Goal: Information Seeking & Learning: Learn about a topic

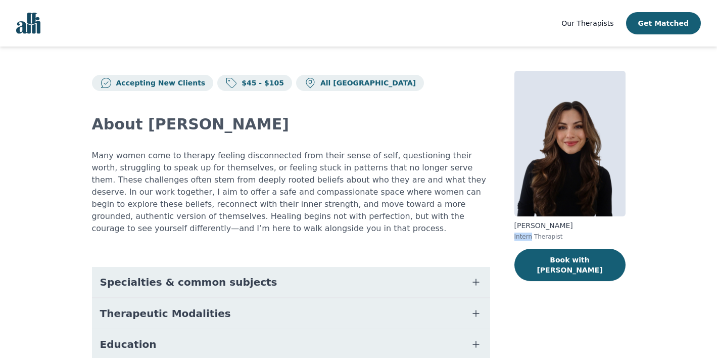
drag, startPoint x: 531, startPoint y: 236, endPoint x: 506, endPoint y: 237, distance: 25.3
click at [506, 237] on div "Accepting New Clients $45 - $105 All Canada About [PERSON_NAME] Many women come…" at bounding box center [359, 280] width 582 height 468
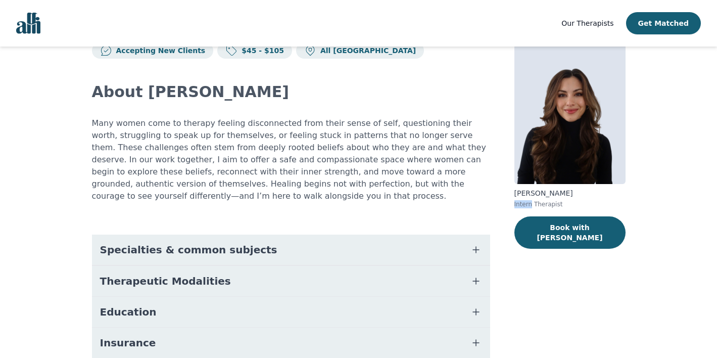
scroll to position [142, 0]
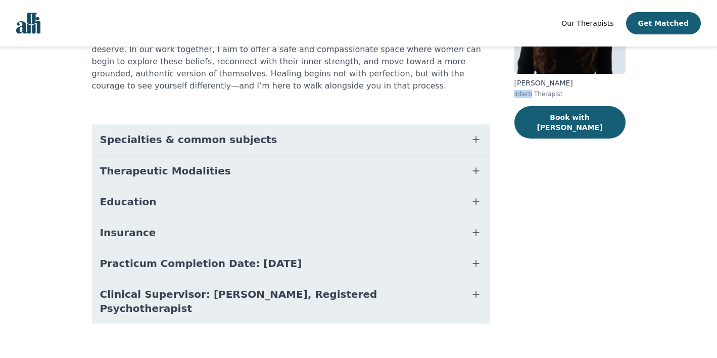
click at [297, 266] on button "Practicum Completion Date: [DATE]" at bounding box center [291, 263] width 398 height 30
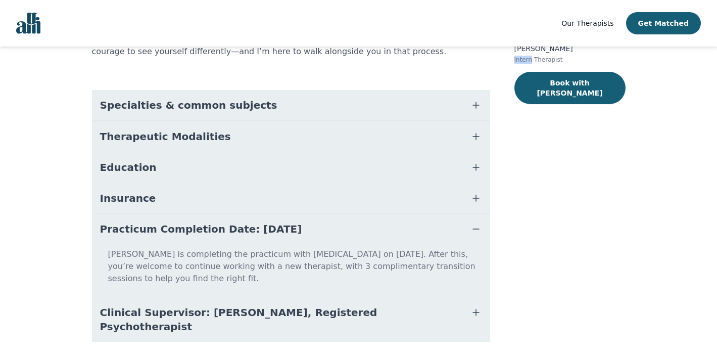
scroll to position [183, 0]
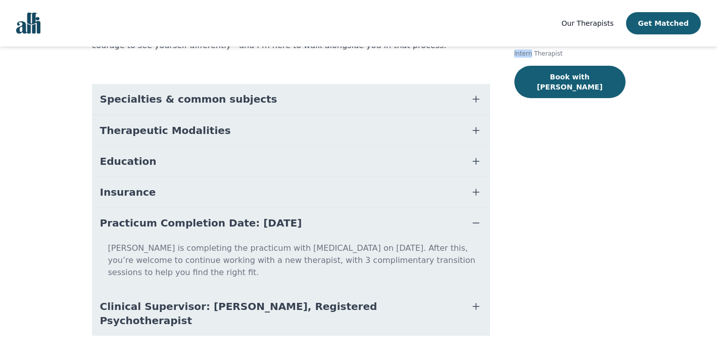
click at [395, 302] on button "Clinical Supervisor: [PERSON_NAME], Registered Psychotherapist" at bounding box center [291, 313] width 398 height 44
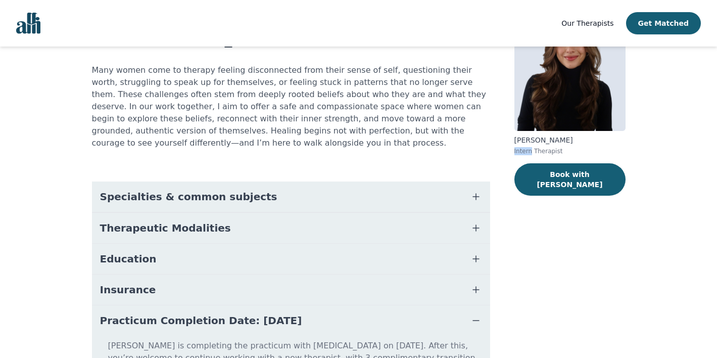
scroll to position [29, 0]
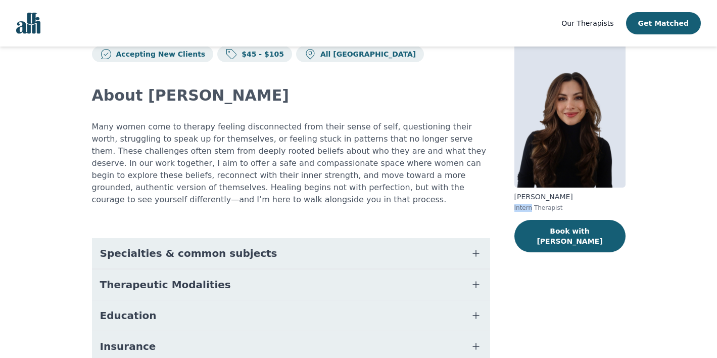
click at [304, 256] on button "Specialties & common subjects" at bounding box center [291, 253] width 398 height 30
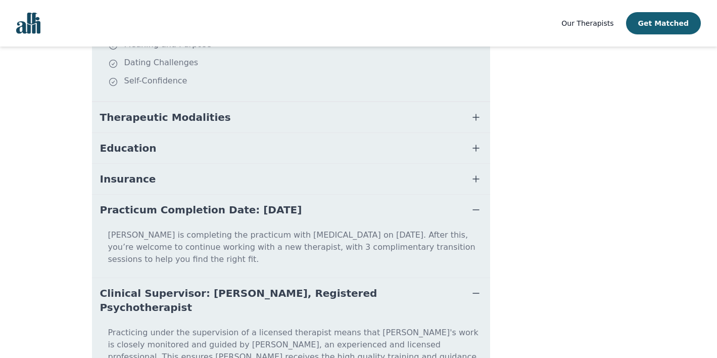
scroll to position [429, 0]
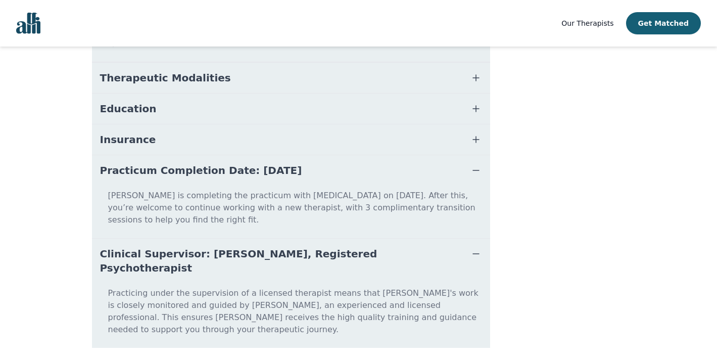
click at [319, 133] on button "Insurance" at bounding box center [291, 139] width 398 height 30
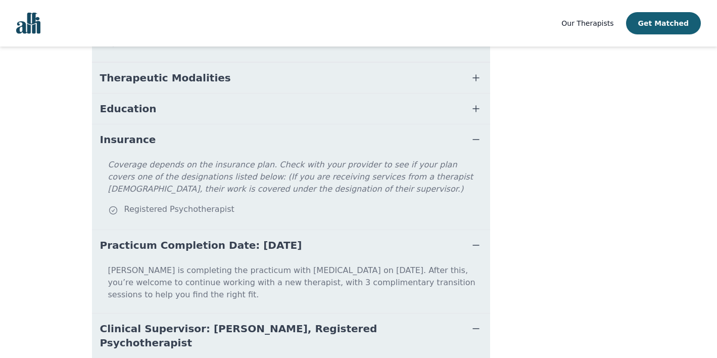
click at [310, 115] on button "Education" at bounding box center [291, 108] width 398 height 30
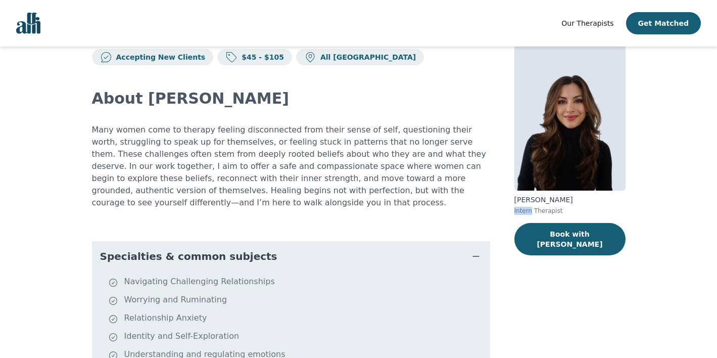
scroll to position [0, 0]
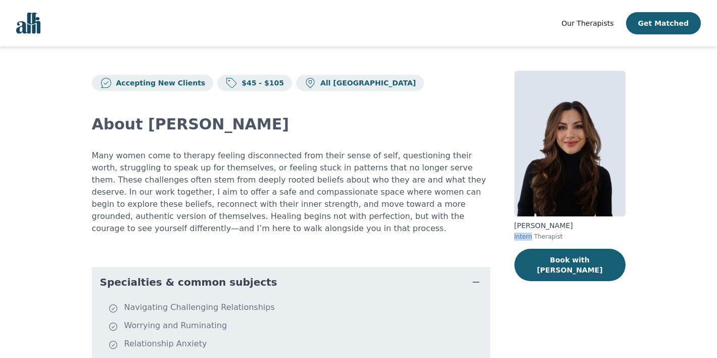
click at [26, 22] on img "Global" at bounding box center [28, 23] width 24 height 21
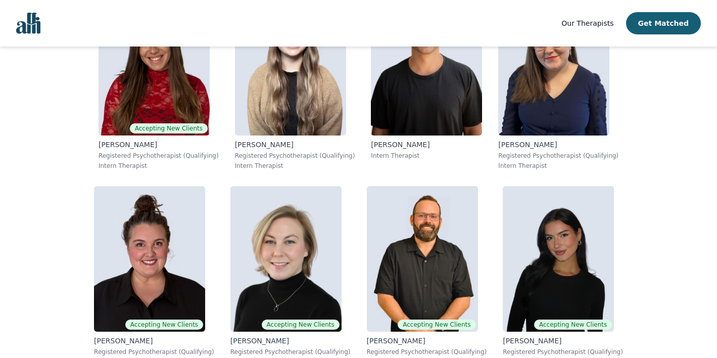
scroll to position [417, 0]
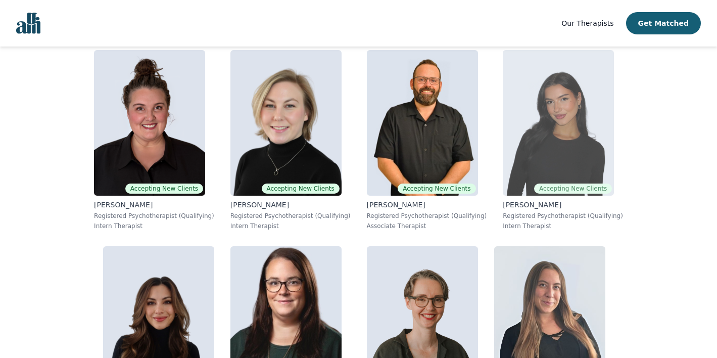
click at [503, 135] on img at bounding box center [558, 123] width 111 height 146
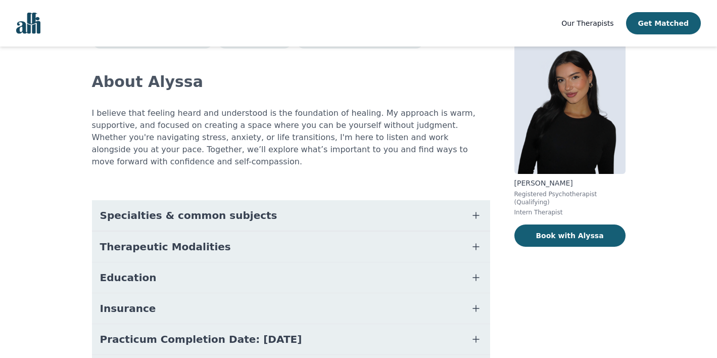
scroll to position [100, 0]
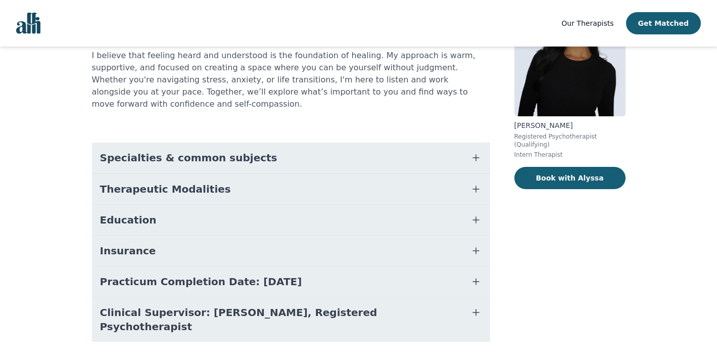
click at [206, 206] on button "Education" at bounding box center [291, 220] width 398 height 30
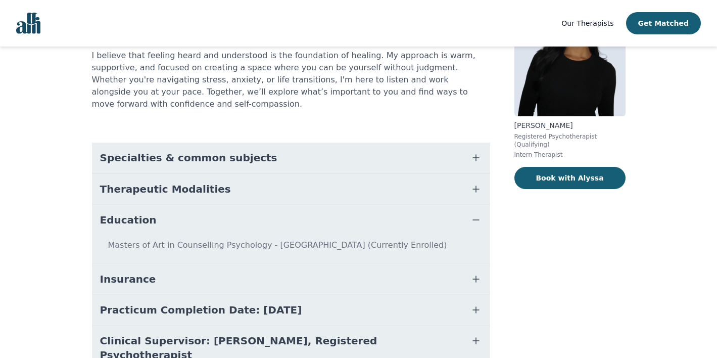
click at [200, 210] on button "Education" at bounding box center [291, 220] width 398 height 30
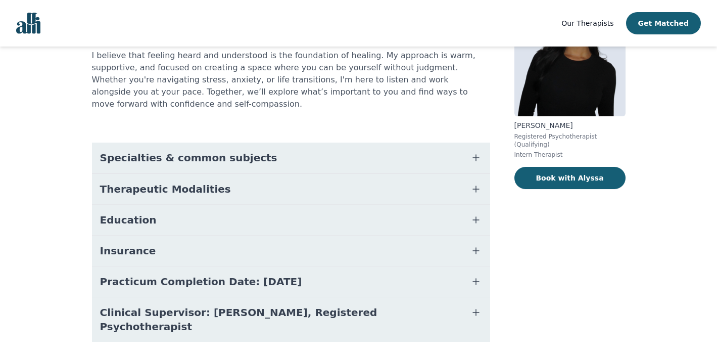
click at [208, 182] on button "Therapeutic Modalities" at bounding box center [291, 189] width 398 height 30
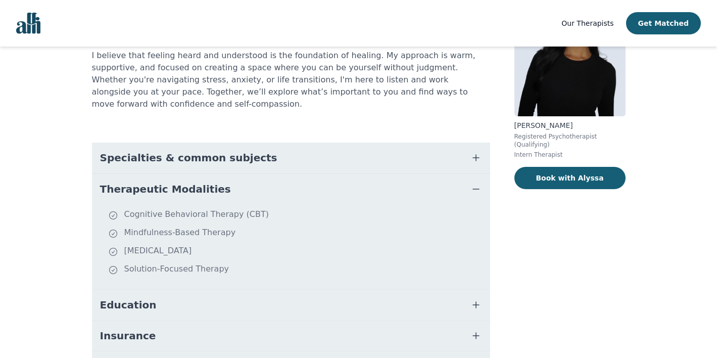
click at [212, 179] on button "Therapeutic Modalities" at bounding box center [291, 189] width 398 height 30
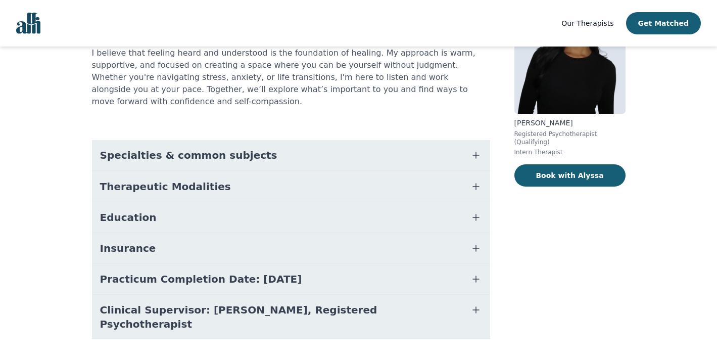
scroll to position [106, 0]
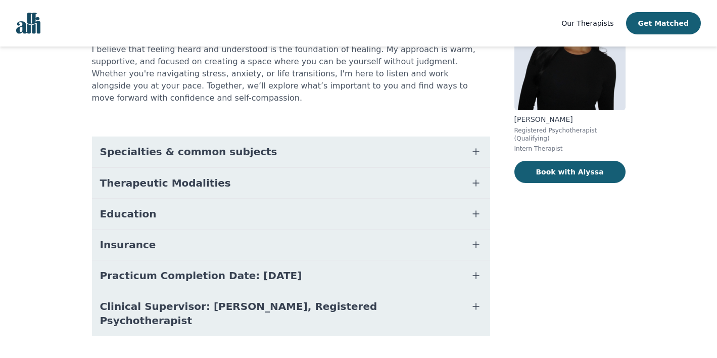
click at [236, 268] on span "Practicum Completion Date: [DATE]" at bounding box center [201, 275] width 202 height 14
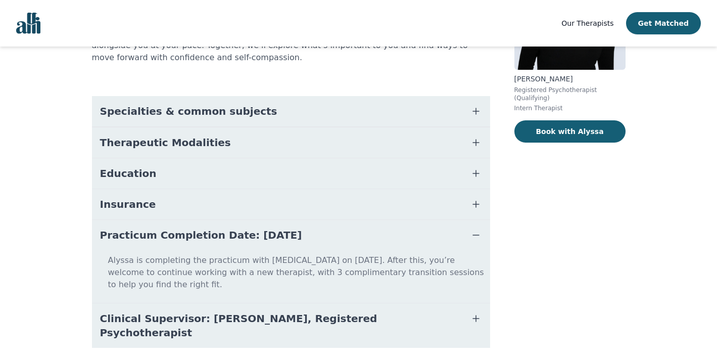
click at [215, 303] on button "Clinical Supervisor: [PERSON_NAME], Registered Psychotherapist" at bounding box center [291, 325] width 398 height 44
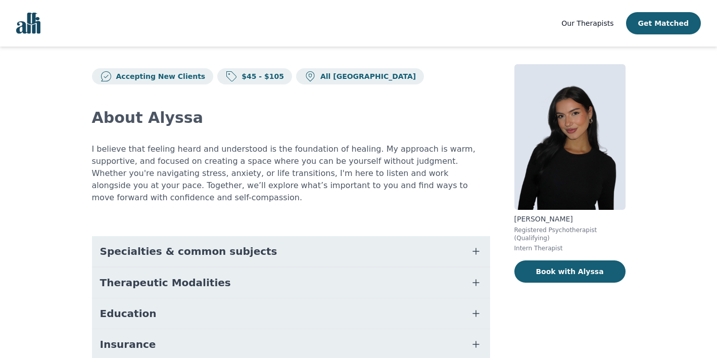
scroll to position [0, 0]
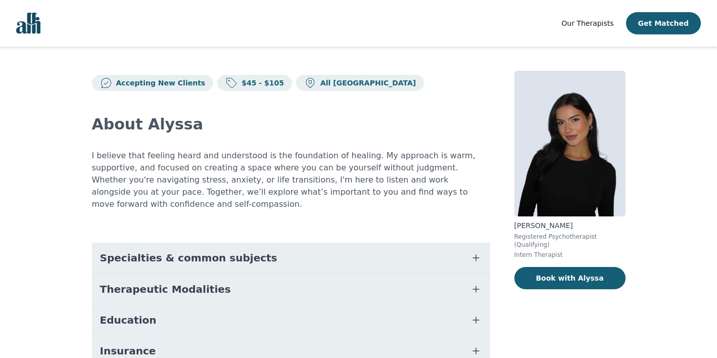
click at [601, 21] on span "Our Therapists" at bounding box center [587, 23] width 52 height 8
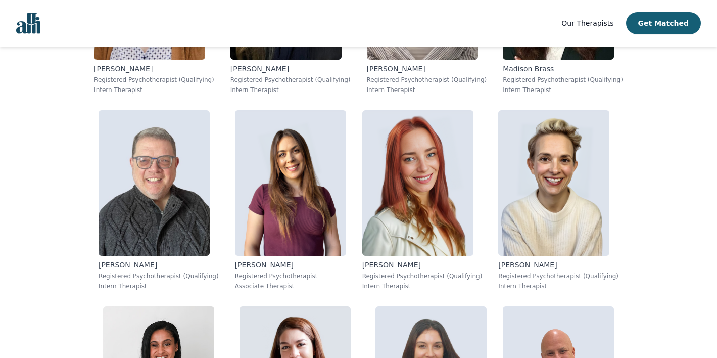
scroll to position [1350, 0]
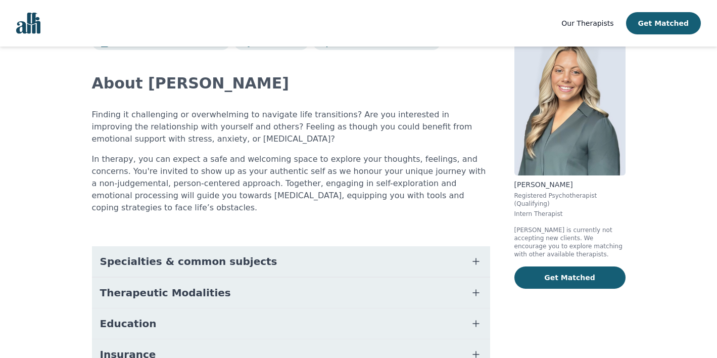
scroll to position [151, 0]
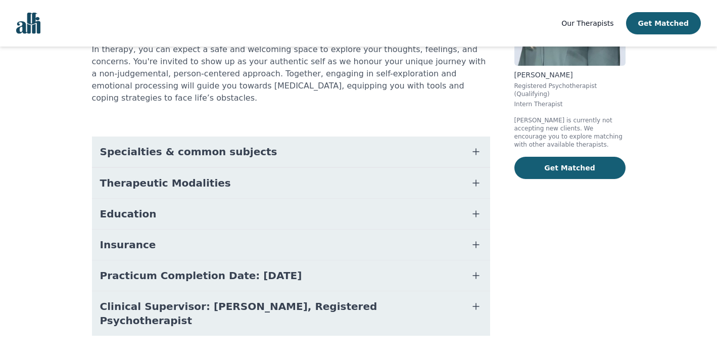
click at [310, 200] on button "Education" at bounding box center [291, 214] width 398 height 30
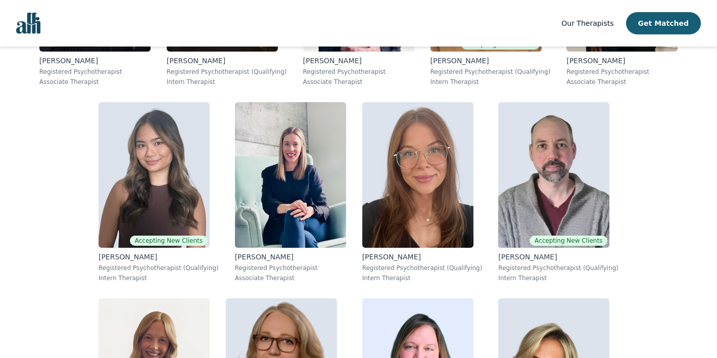
scroll to position [3175, 0]
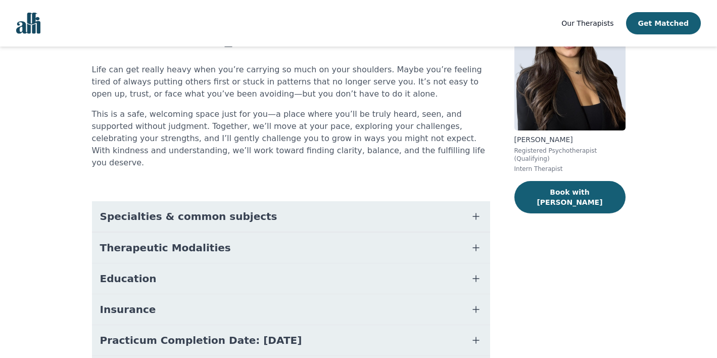
click at [186, 269] on button "Education" at bounding box center [291, 278] width 398 height 30
